Goal: Navigation & Orientation: Find specific page/section

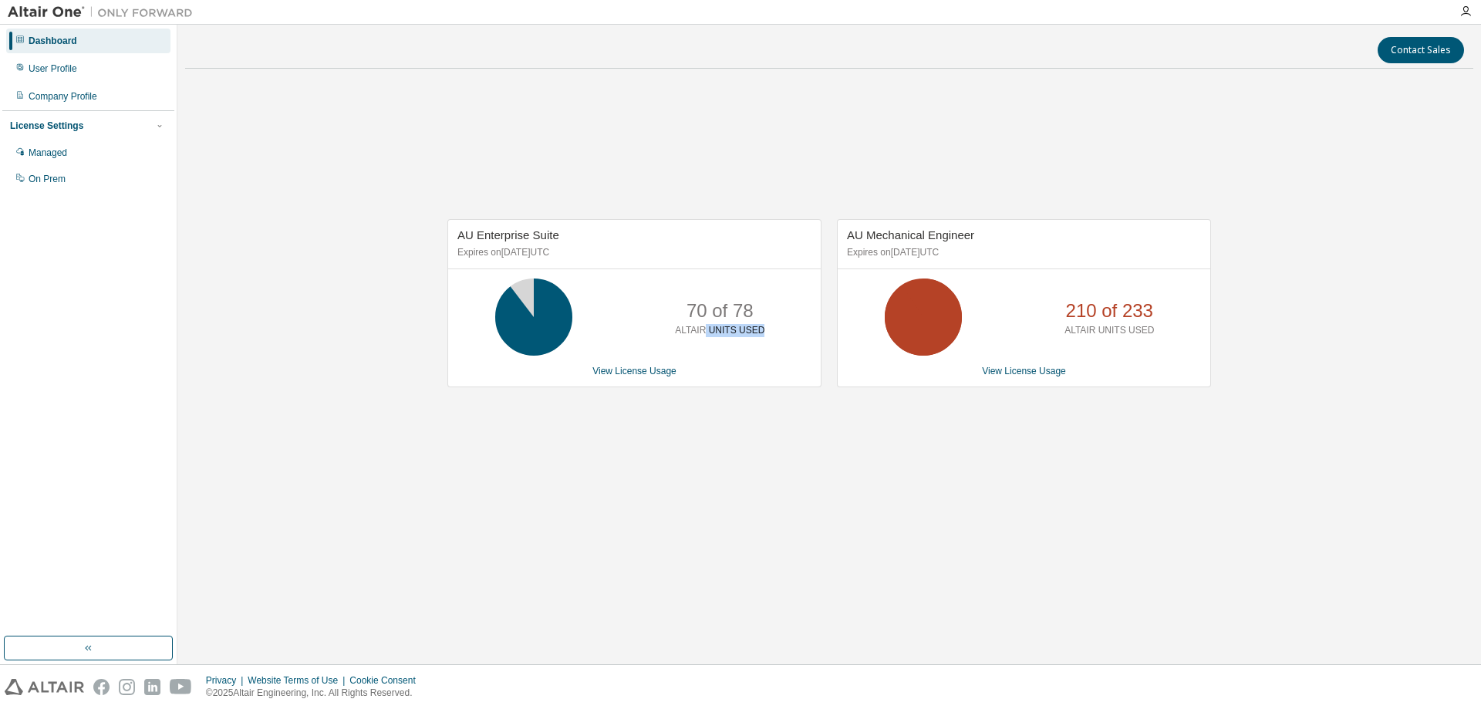
drag, startPoint x: 706, startPoint y: 327, endPoint x: 807, endPoint y: 352, distance: 104.0
click at [807, 352] on div "70 of 78 ALTAIR UNITS USED" at bounding box center [634, 316] width 372 height 77
drag, startPoint x: 1083, startPoint y: 323, endPoint x: 1227, endPoint y: 323, distance: 143.4
click at [1227, 323] on div "AU Enterprise Suite Expires on September 19, 2025 UTC 70 of 78 ALTAIR UNITS USE…" at bounding box center [829, 311] width 1288 height 460
click at [1168, 342] on div "210 of 233 ALTAIR UNITS USED" at bounding box center [1108, 316] width 123 height 77
